Goal: Find specific page/section: Find specific page/section

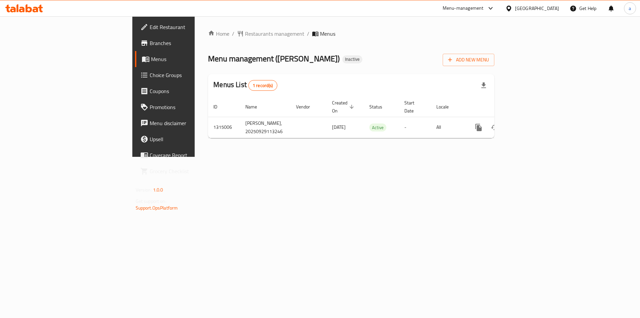
click at [31, 8] on icon at bounding box center [29, 8] width 6 height 8
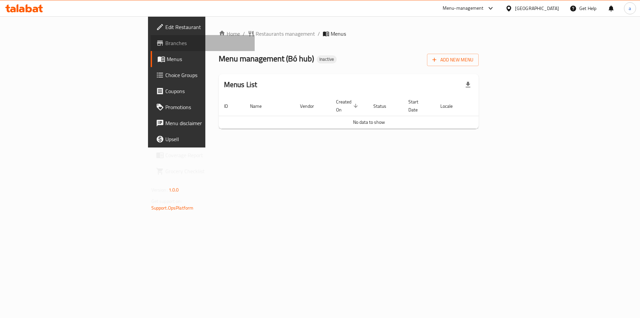
click at [165, 46] on span "Branches" at bounding box center [207, 43] width 84 height 8
